Goal: Transaction & Acquisition: Purchase product/service

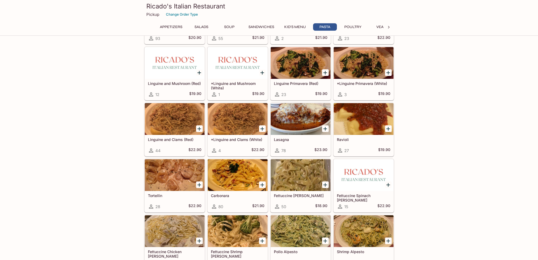
scroll to position [582, 0]
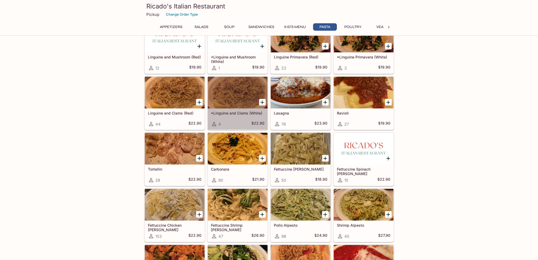
click at [231, 101] on div at bounding box center [238, 93] width 60 height 32
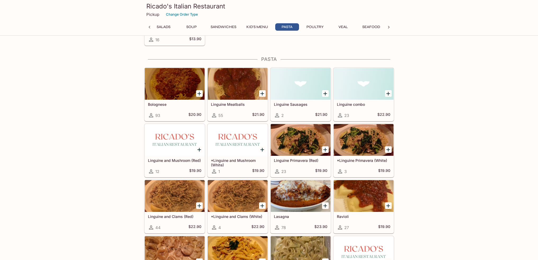
scroll to position [532, 0]
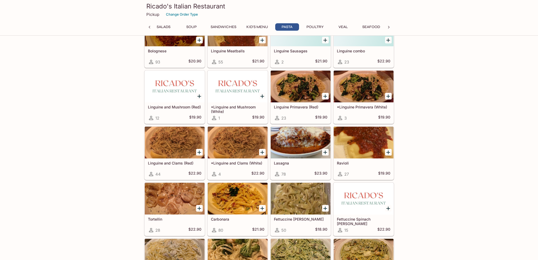
click at [242, 145] on div at bounding box center [238, 143] width 60 height 32
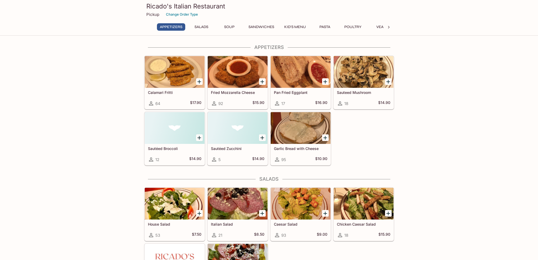
drag, startPoint x: 109, startPoint y: 179, endPoint x: 99, endPoint y: 64, distance: 115.3
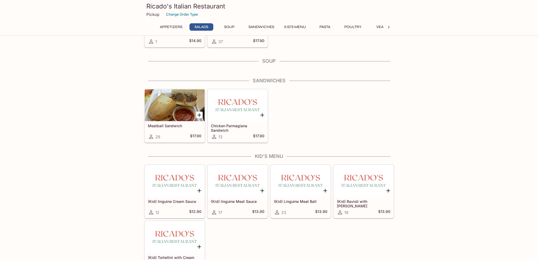
scroll to position [318, 0]
